Goal: Task Accomplishment & Management: Understand process/instructions

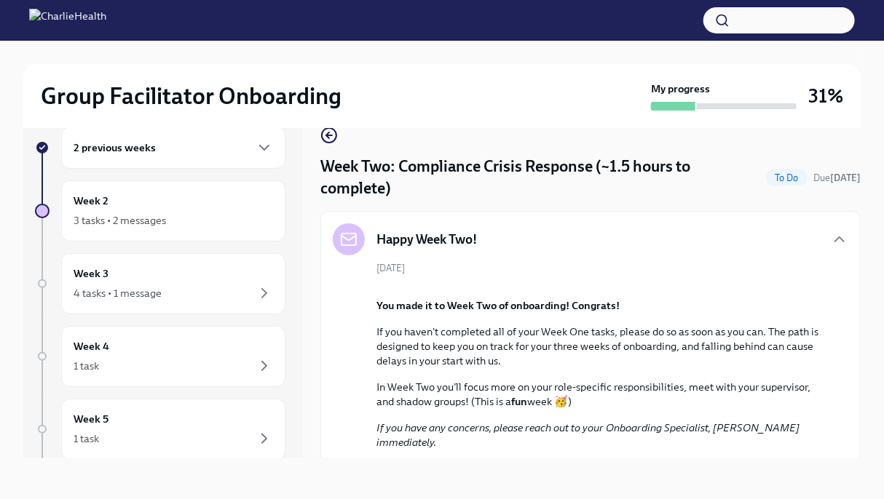
scroll to position [961, 0]
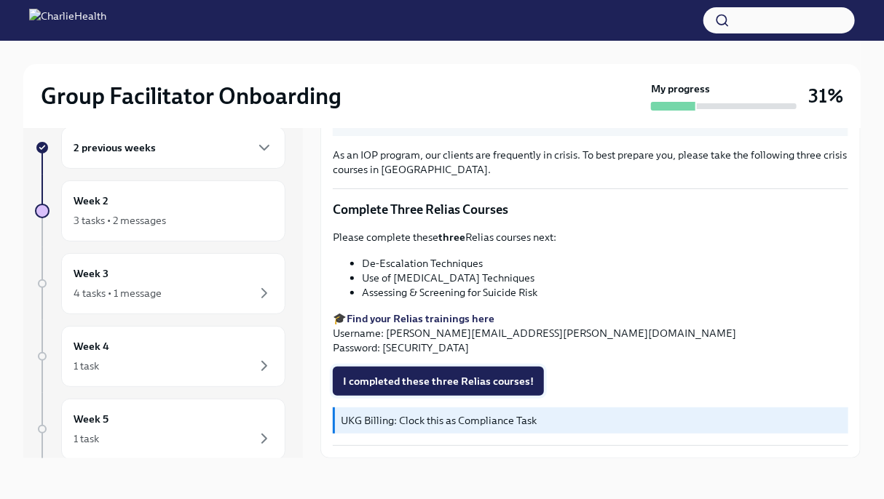
click at [485, 382] on span "I completed these three Relias courses!" at bounding box center [438, 381] width 191 height 15
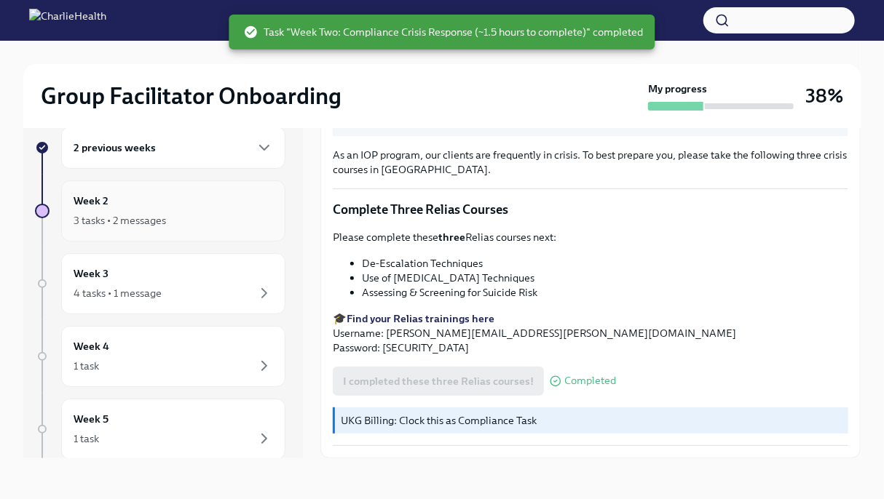
click at [170, 215] on div "3 tasks • 2 messages" at bounding box center [173, 220] width 199 height 17
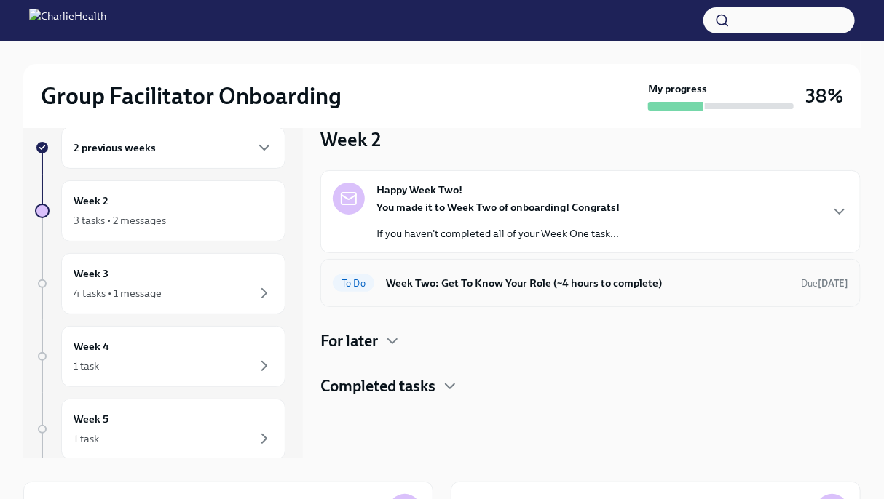
click at [450, 286] on h6 "Week Two: Get To Know Your Role (~4 hours to complete)" at bounding box center [587, 283] width 403 height 16
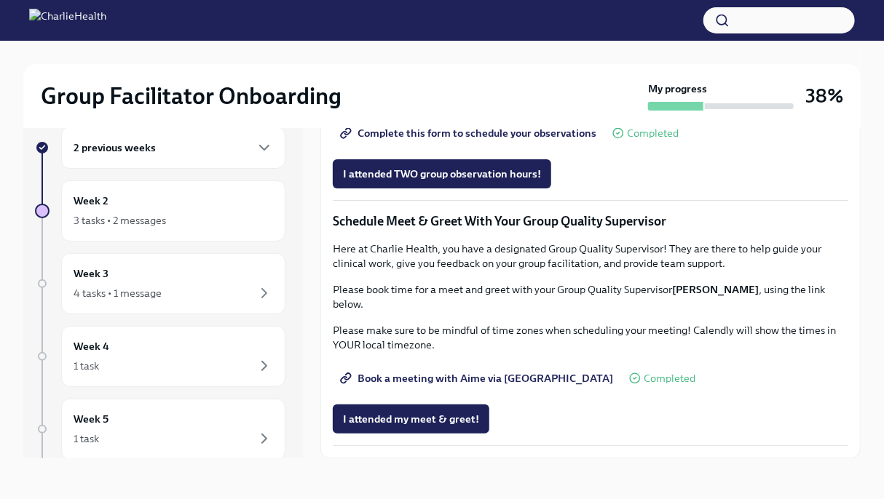
scroll to position [1297, 0]
click at [206, 300] on div "4 tasks • 1 message" at bounding box center [173, 293] width 199 height 17
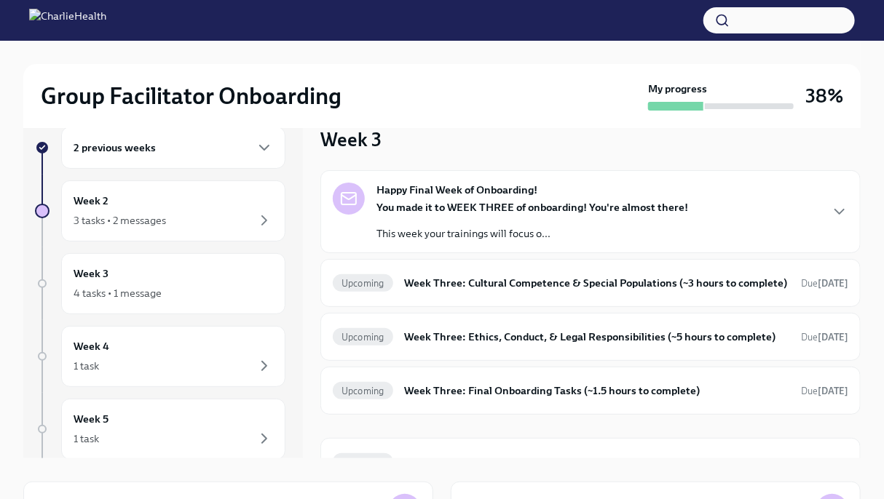
click at [536, 213] on strong "You made it to WEEK THREE of onboarding! You're almost there!" at bounding box center [532, 207] width 312 height 13
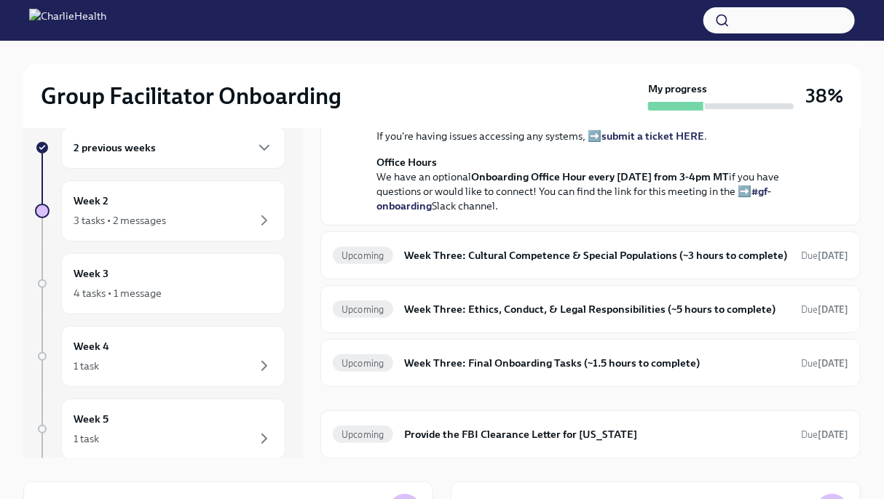
scroll to position [527, 0]
click at [733, 263] on h6 "Week Three: Cultural Competence & Special Populations (~3 hours to complete)" at bounding box center [597, 255] width 384 height 16
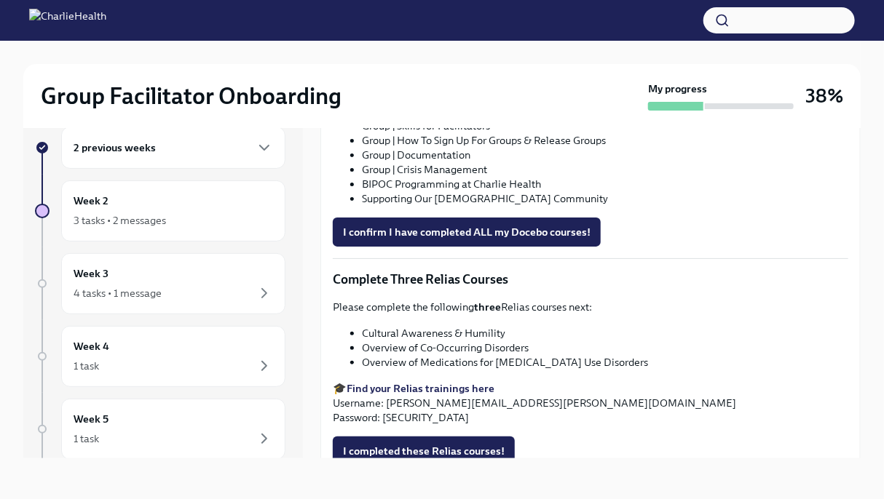
scroll to position [1007, 0]
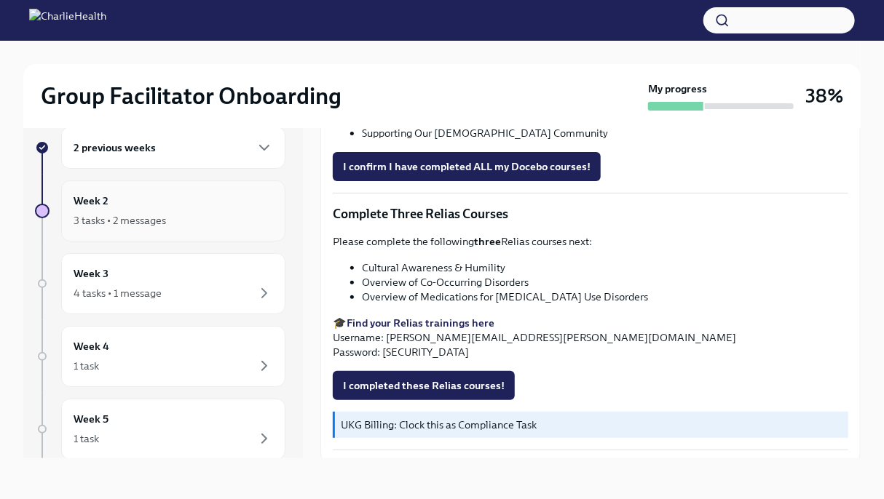
click at [146, 213] on div "3 tasks • 2 messages" at bounding box center [120, 220] width 92 height 15
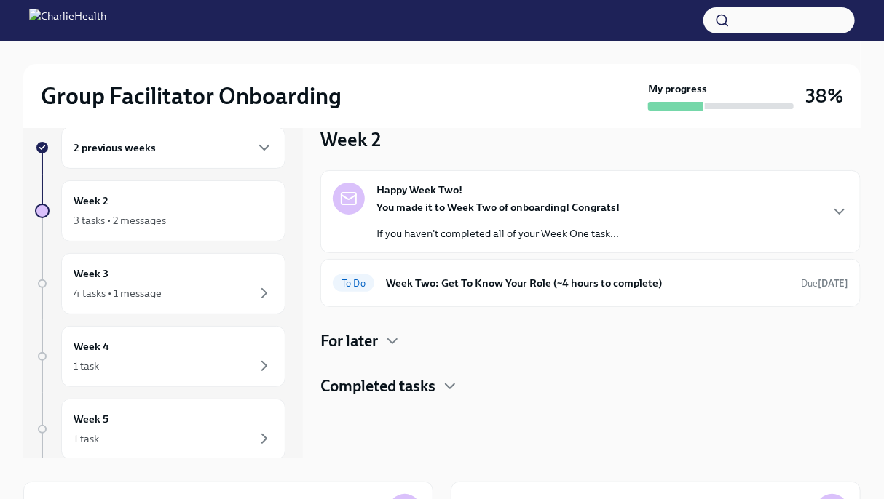
scroll to position [208, 0]
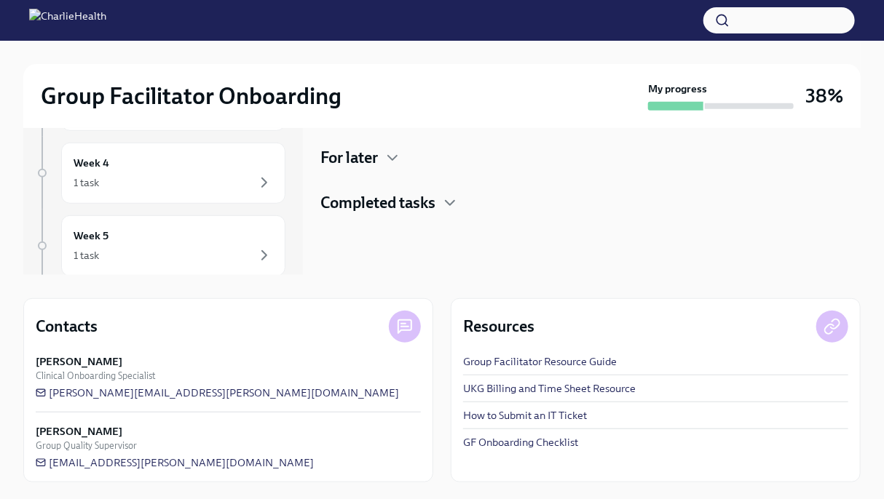
click at [418, 199] on h4 "Completed tasks" at bounding box center [377, 203] width 115 height 22
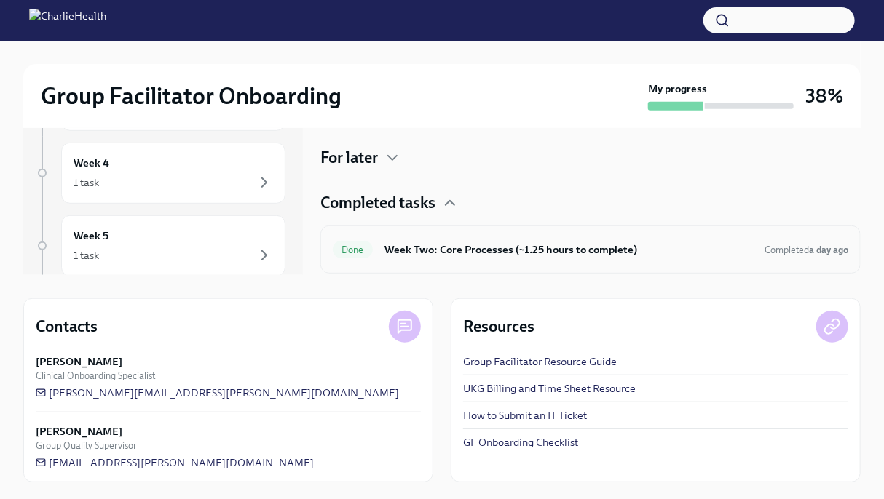
click at [458, 266] on div "Done Week Two: Core Processes (~1.25 hours to complete) Completed a day ago" at bounding box center [590, 250] width 540 height 48
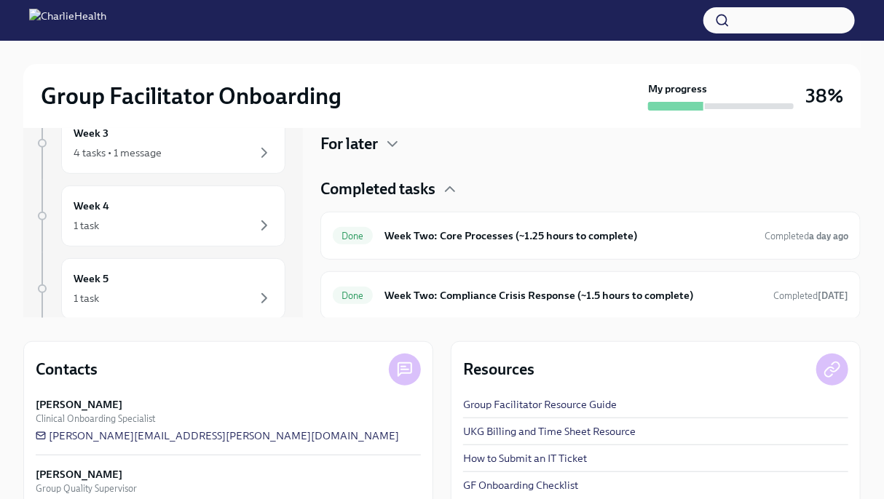
scroll to position [167, 0]
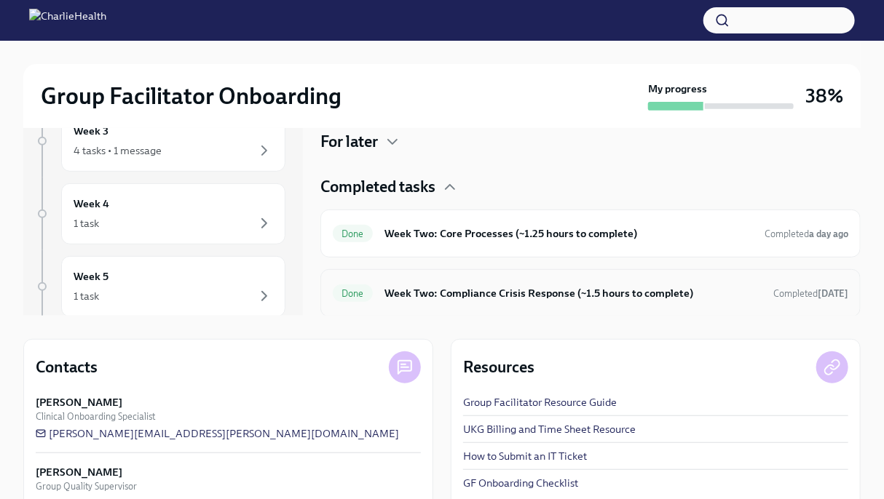
click at [510, 290] on h6 "Week Two: Compliance Crisis Response (~1.5 hours to complete)" at bounding box center [572, 293] width 377 height 16
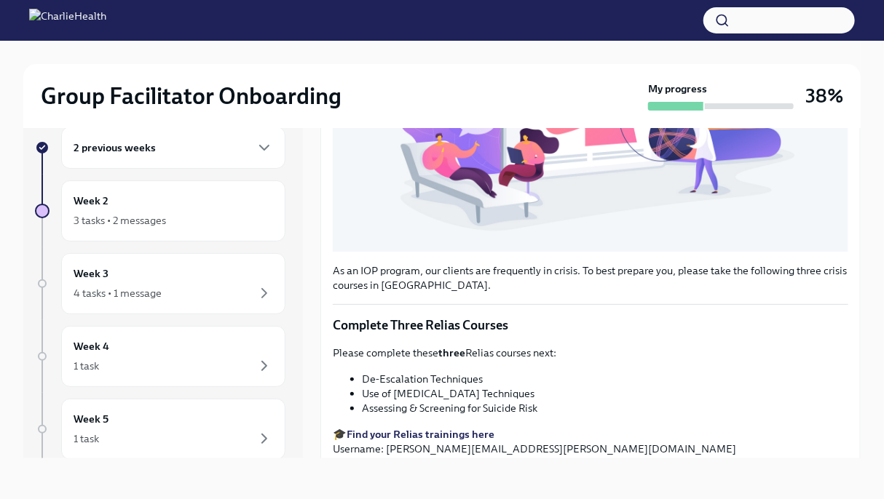
scroll to position [484, 0]
